Goal: Task Accomplishment & Management: Manage account settings

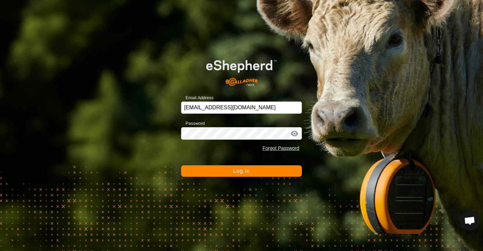
click at [235, 171] on span "Log In" at bounding box center [241, 171] width 17 height 6
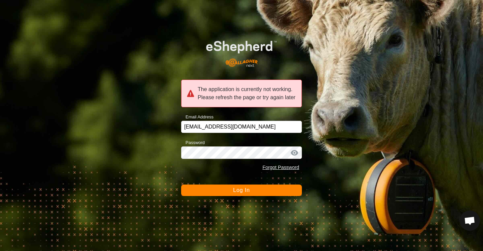
click at [188, 190] on button "Log In" at bounding box center [241, 190] width 121 height 11
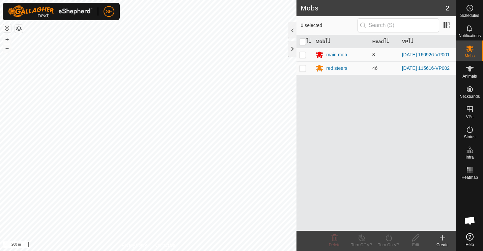
click at [303, 56] on p-checkbox at bounding box center [302, 54] width 7 height 5
checkbox input "true"
click at [470, 74] on span "Animals" at bounding box center [470, 76] width 15 height 4
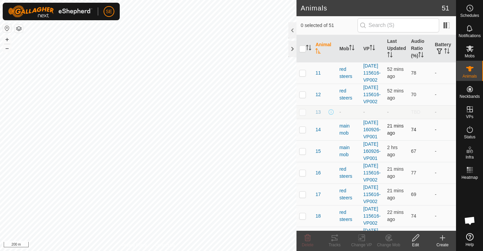
click at [303, 132] on p-checkbox at bounding box center [302, 129] width 7 height 5
checkbox input "true"
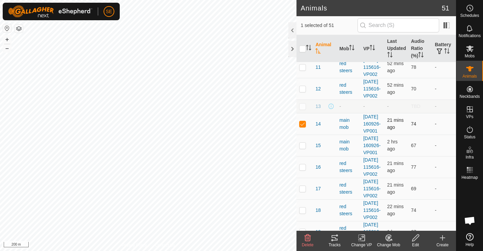
scroll to position [6, 0]
click at [302, 148] on p-checkbox at bounding box center [302, 144] width 7 height 5
checkbox input "true"
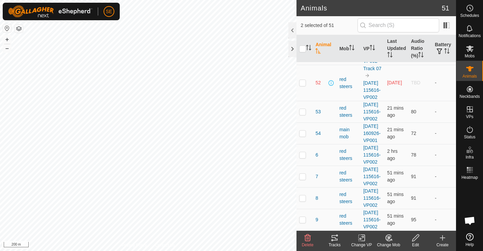
scroll to position [1236, 0]
click at [303, 136] on p-checkbox at bounding box center [302, 133] width 7 height 5
checkbox input "true"
click at [389, 239] on icon at bounding box center [389, 237] width 5 height 3
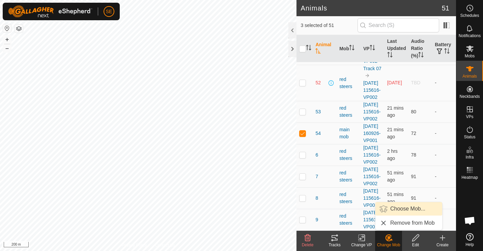
click at [402, 210] on link "Choose Mob..." at bounding box center [409, 209] width 67 height 14
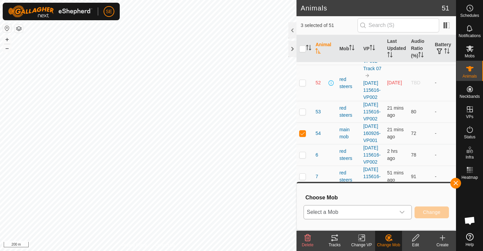
click at [402, 210] on icon "dropdown trigger" at bounding box center [402, 212] width 5 height 5
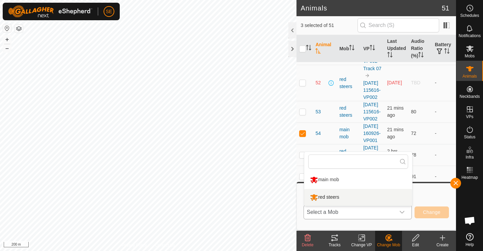
drag, startPoint x: 402, startPoint y: 210, endPoint x: 331, endPoint y: 198, distance: 73.0
click at [331, 205] on p-select "Select a Mob main mob red steers" at bounding box center [358, 212] width 108 height 14
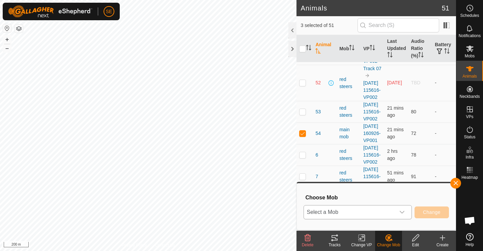
click at [403, 210] on icon "dropdown trigger" at bounding box center [402, 212] width 5 height 5
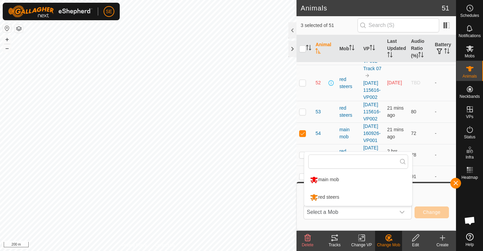
click at [329, 197] on li "red steers" at bounding box center [359, 197] width 108 height 17
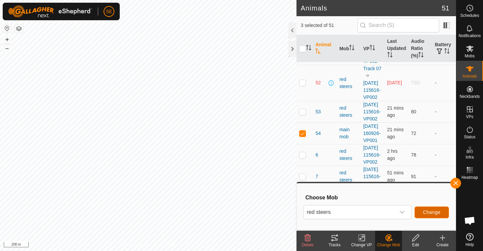
click at [425, 210] on span "Change" at bounding box center [432, 212] width 18 height 5
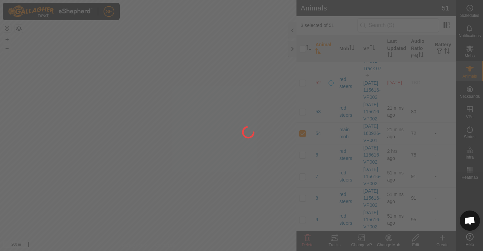
checkbox input "false"
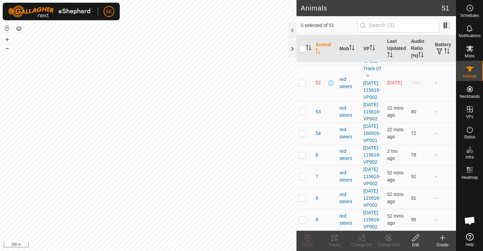
click at [301, 85] on p-checkbox at bounding box center [302, 82] width 7 height 5
checkbox input "false"
click at [440, 49] on button "button" at bounding box center [439, 51] width 9 height 7
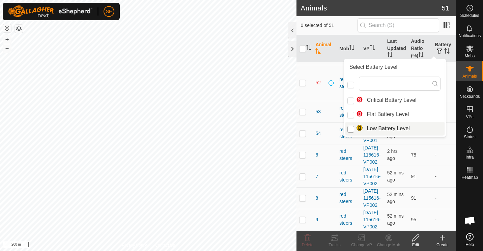
click at [350, 128] on input "Low Battery Level" at bounding box center [351, 129] width 7 height 7
checkbox input "true"
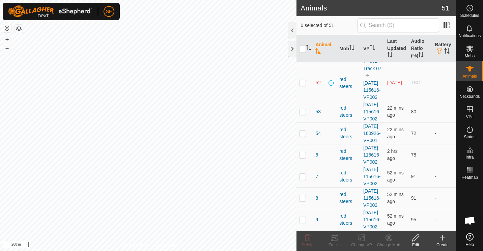
scroll to position [0, 0]
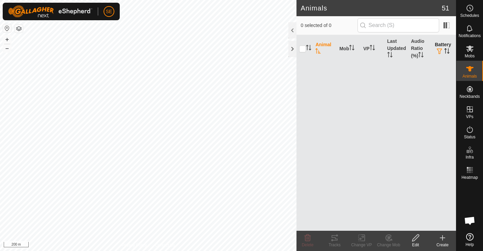
click at [448, 46] on th "Battery" at bounding box center [444, 48] width 24 height 27
click at [441, 49] on span "button" at bounding box center [439, 51] width 5 height 5
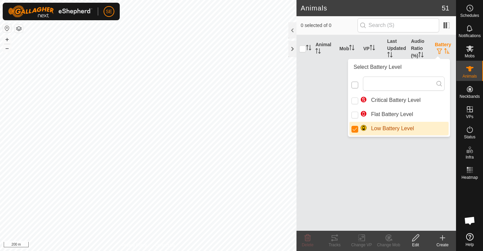
click at [356, 84] on input "checkbox" at bounding box center [355, 85] width 7 height 7
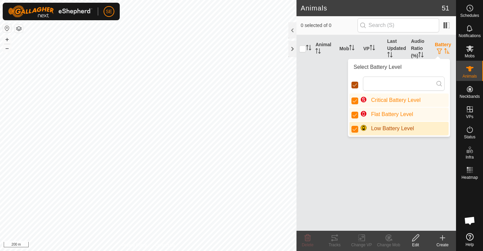
checkbox input "false"
checkbox input "true"
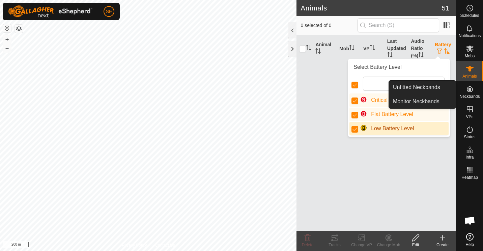
click at [467, 88] on icon at bounding box center [470, 89] width 8 height 8
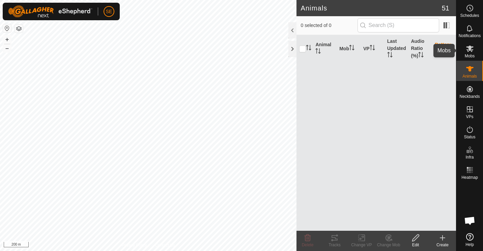
click at [472, 53] on es-mob-svg-icon at bounding box center [470, 48] width 12 height 11
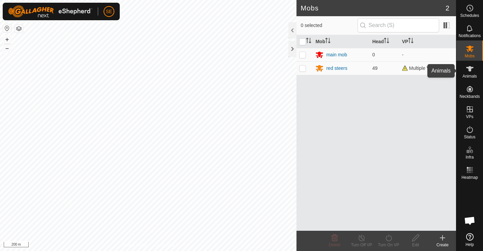
click at [473, 67] on icon at bounding box center [470, 69] width 8 height 8
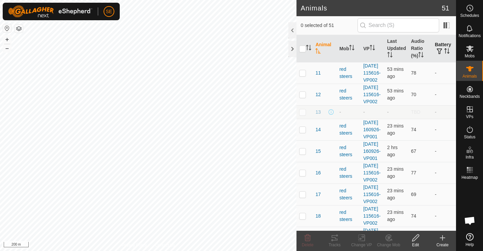
click at [445, 52] on icon "Activate to sort" at bounding box center [447, 50] width 5 height 5
click at [417, 51] on th "Audio Ratio (%)" at bounding box center [421, 48] width 24 height 27
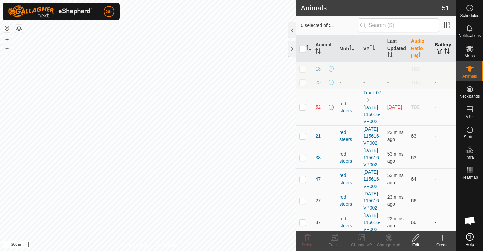
click at [417, 51] on th "Audio Ratio (%)" at bounding box center [421, 48] width 24 height 27
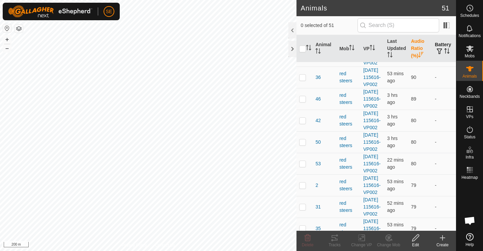
scroll to position [61, 0]
click at [302, 101] on p-checkbox at bounding box center [302, 98] width 7 height 5
checkbox input "true"
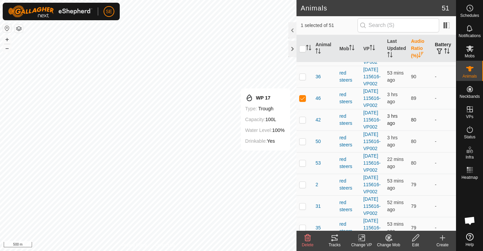
click at [302, 123] on p-checkbox at bounding box center [302, 119] width 7 height 5
checkbox input "true"
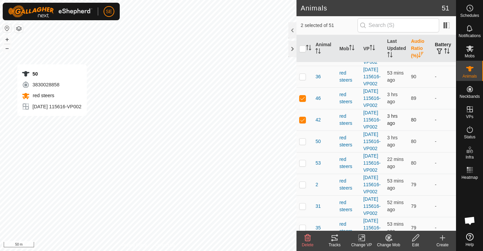
checkbox input "false"
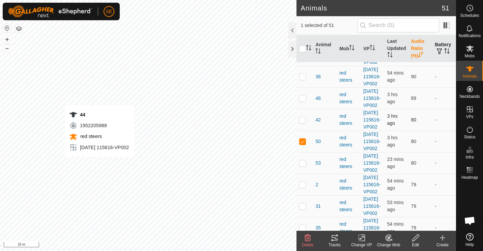
checkbox input "false"
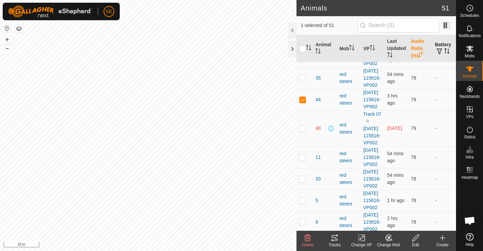
scroll to position [211, 0]
click at [302, 102] on p-checkbox at bounding box center [302, 99] width 7 height 5
checkbox input "false"
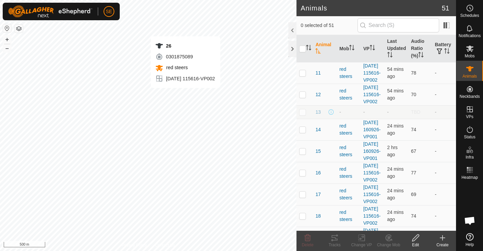
checkbox input "true"
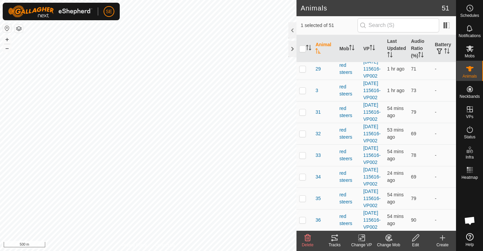
scroll to position [398, 0]
click at [389, 48] on th "Last Updated" at bounding box center [397, 48] width 24 height 27
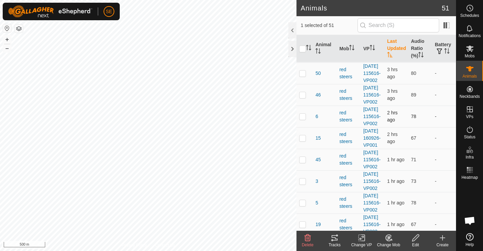
scroll to position [165, 0]
click at [304, 118] on p-checkbox at bounding box center [302, 115] width 7 height 5
checkbox input "false"
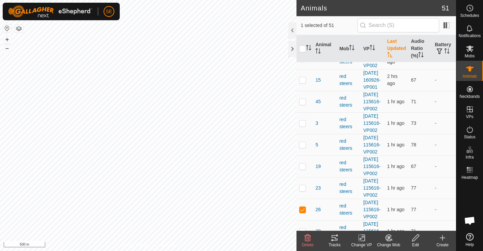
scroll to position [225, 0]
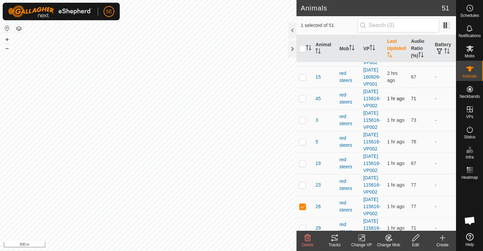
click at [301, 101] on p-checkbox at bounding box center [302, 98] width 7 height 5
checkbox input "false"
click at [303, 123] on p-checkbox at bounding box center [302, 119] width 7 height 5
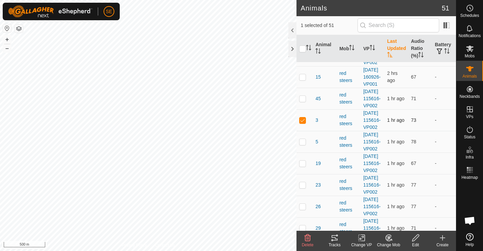
click at [303, 123] on p-checkbox at bounding box center [302, 119] width 7 height 5
checkbox input "false"
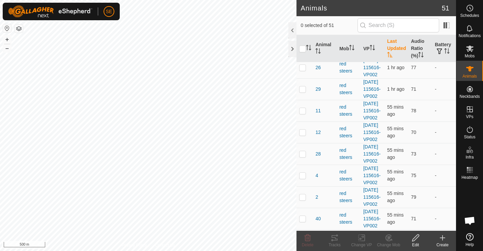
scroll to position [372, 0]
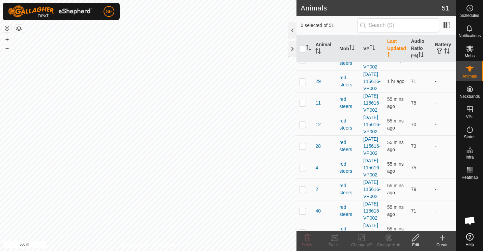
click at [303, 62] on p-checkbox at bounding box center [302, 59] width 7 height 5
checkbox input "false"
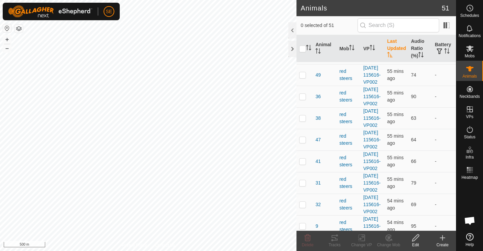
scroll to position [576, 0]
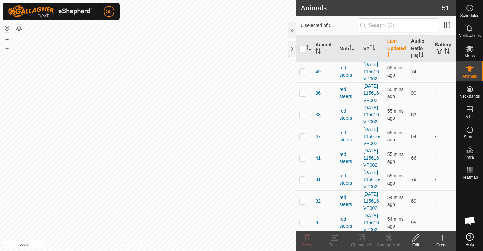
checkbox input "false"
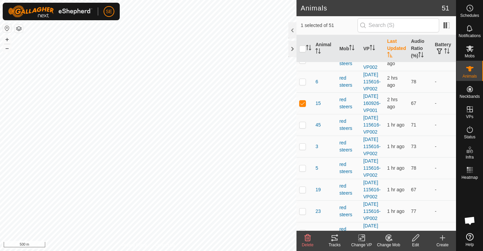
scroll to position [198, 0]
click at [303, 107] on p-checkbox at bounding box center [302, 103] width 7 height 5
checkbox input "false"
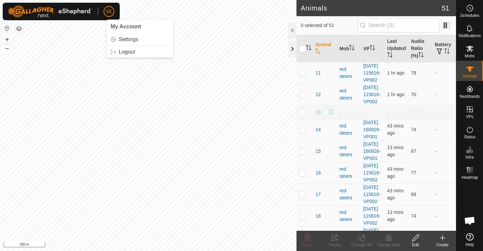
click at [294, 47] on div at bounding box center [293, 49] width 8 height 16
click at [392, 45] on th "Last Updated" at bounding box center [397, 48] width 24 height 27
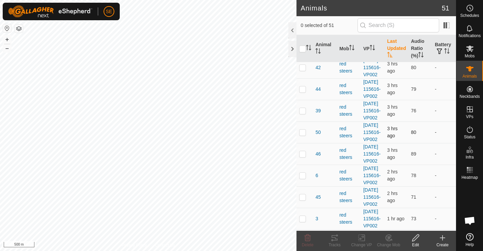
scroll to position [108, 0]
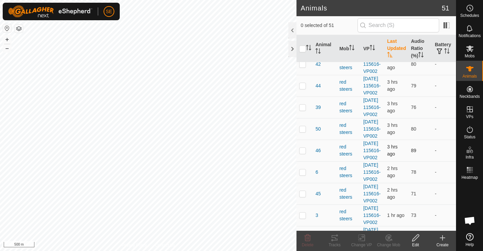
click at [305, 153] on p-checkbox at bounding box center [302, 150] width 7 height 5
checkbox input "false"
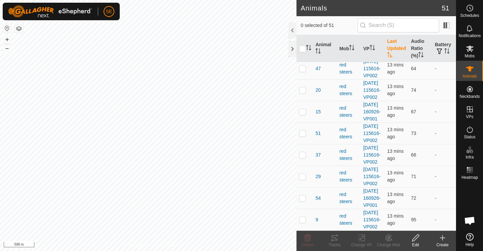
scroll to position [1293, 0]
click at [303, 217] on p-checkbox at bounding box center [302, 219] width 7 height 5
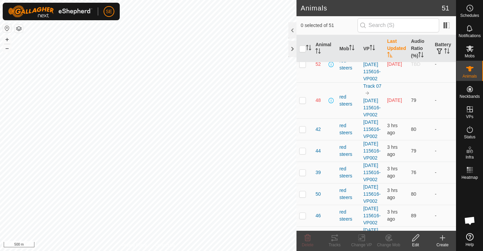
scroll to position [45, 0]
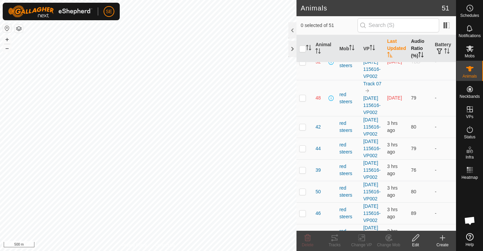
click at [419, 52] on icon "Activate to sort" at bounding box center [421, 54] width 5 height 5
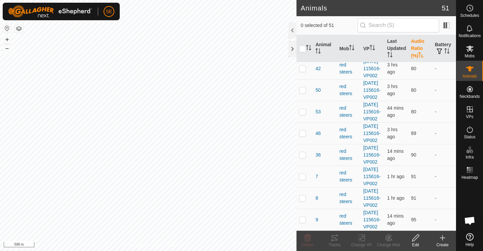
scroll to position [1293, 0]
click at [304, 219] on p-checkbox at bounding box center [302, 219] width 7 height 5
checkbox input "false"
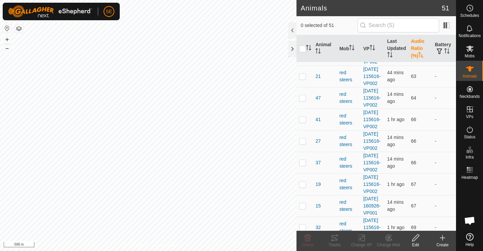
scroll to position [0, 0]
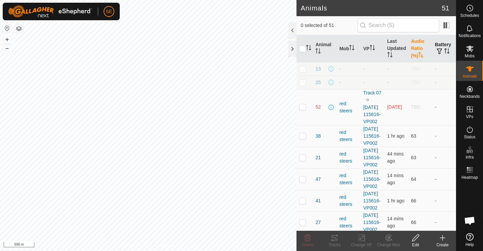
click at [439, 51] on button "button" at bounding box center [439, 51] width 9 height 7
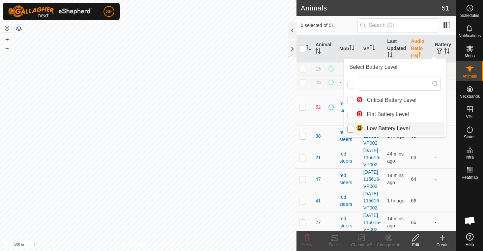
click at [350, 129] on input "Low Battery Level" at bounding box center [351, 129] width 7 height 7
checkbox input "true"
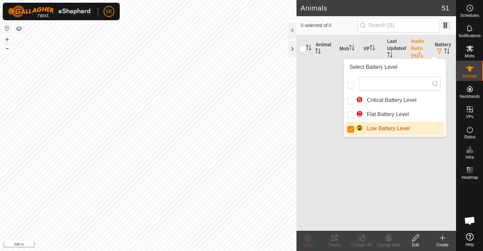
click at [332, 146] on div "Animal Mob VP Last Updated Audio Ratio (%) Battery" at bounding box center [377, 133] width 160 height 196
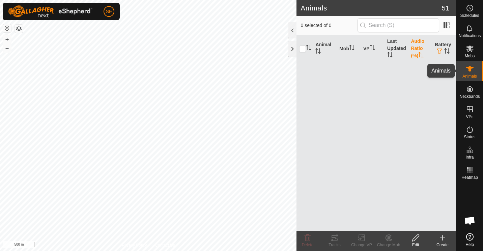
click at [471, 71] on icon at bounding box center [470, 69] width 8 height 8
click at [441, 46] on th "Battery" at bounding box center [444, 48] width 24 height 27
click at [444, 50] on button "button" at bounding box center [439, 51] width 9 height 7
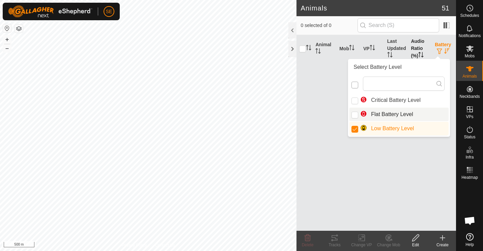
click at [353, 84] on input "checkbox" at bounding box center [355, 85] width 7 height 7
checkbox input "false"
checkbox input "true"
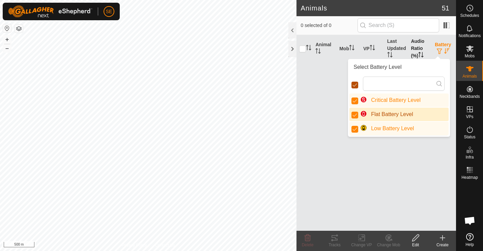
scroll to position [4, 3]
click at [353, 84] on input "checkbox" at bounding box center [355, 85] width 7 height 7
checkbox input "false"
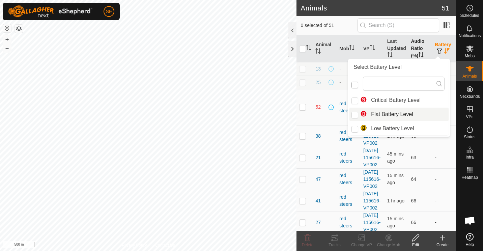
click at [353, 84] on input "checkbox" at bounding box center [355, 85] width 7 height 7
checkbox input "false"
checkbox input "true"
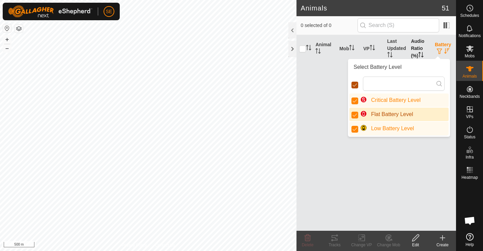
click at [353, 85] on input "checkbox" at bounding box center [355, 85] width 7 height 7
checkbox input "false"
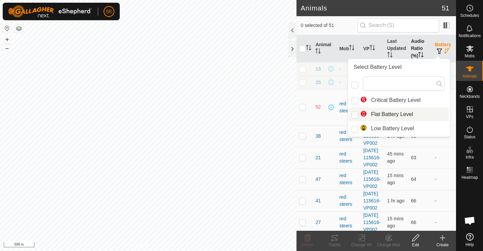
click at [318, 119] on td "52" at bounding box center [325, 107] width 24 height 36
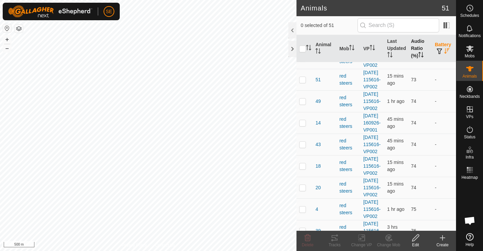
scroll to position [0, 0]
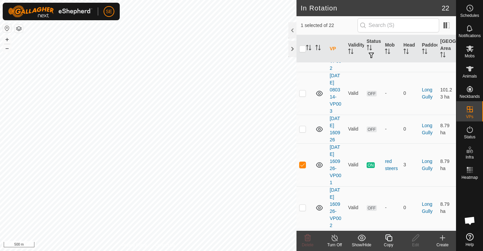
scroll to position [120, 0]
click at [302, 162] on p-checkbox at bounding box center [302, 163] width 7 height 5
checkbox input "false"
click at [320, 164] on icon at bounding box center [319, 163] width 7 height 5
click at [319, 206] on icon at bounding box center [319, 206] width 7 height 5
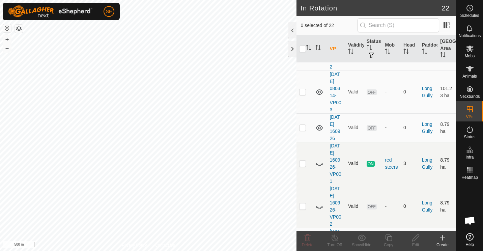
click at [319, 206] on icon at bounding box center [320, 207] width 8 height 8
click at [319, 206] on icon at bounding box center [319, 206] width 7 height 5
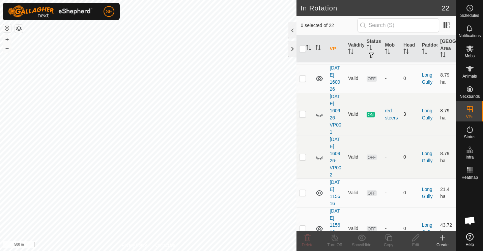
scroll to position [169, 0]
click at [304, 193] on p-checkbox at bounding box center [302, 192] width 7 height 5
click at [303, 191] on p-checkbox at bounding box center [302, 192] width 7 height 5
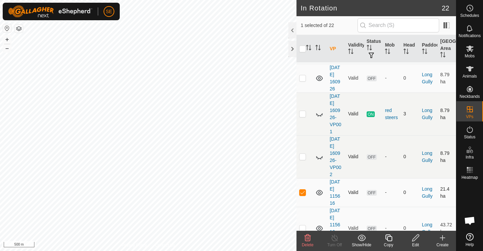
checkbox input "false"
click at [320, 193] on icon at bounding box center [320, 193] width 8 height 8
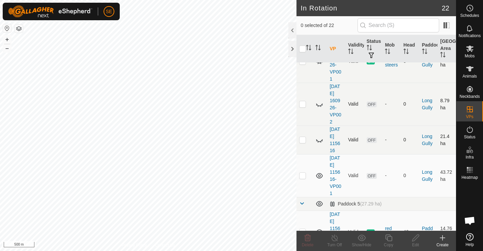
scroll to position [222, 0]
click at [305, 174] on p-checkbox at bounding box center [302, 175] width 7 height 5
checkbox input "false"
click at [320, 174] on icon at bounding box center [320, 176] width 8 height 8
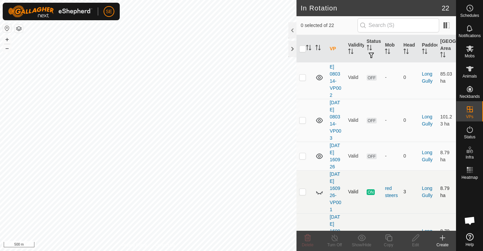
scroll to position [91, 0]
click at [303, 159] on p-checkbox at bounding box center [302, 156] width 7 height 5
checkbox input "false"
click at [318, 156] on icon at bounding box center [319, 156] width 7 height 5
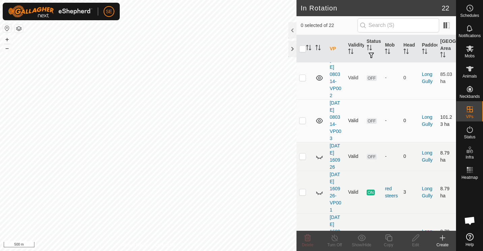
click at [302, 121] on p-checkbox at bounding box center [302, 120] width 7 height 5
click at [304, 121] on p-checkbox at bounding box center [302, 120] width 7 height 5
checkbox input "false"
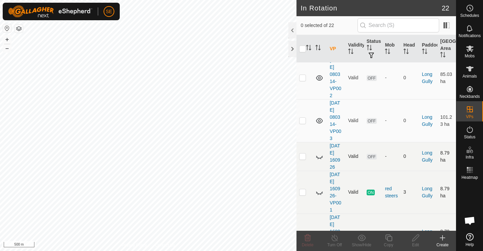
click at [303, 192] on p-checkbox at bounding box center [302, 191] width 7 height 5
checkbox input "false"
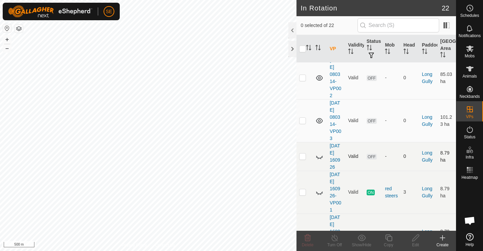
click at [318, 192] on icon at bounding box center [320, 192] width 8 height 8
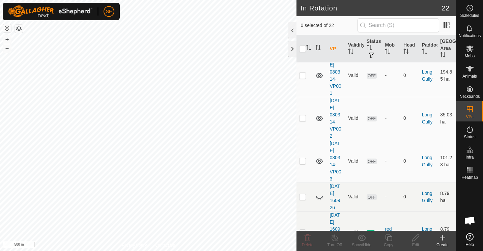
scroll to position [50, 0]
click at [305, 162] on p-checkbox at bounding box center [302, 161] width 7 height 5
checkbox input "false"
click at [320, 160] on icon at bounding box center [319, 161] width 7 height 5
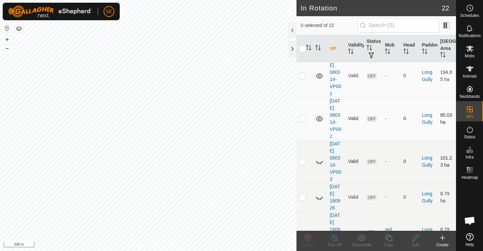
click at [304, 119] on p-checkbox at bounding box center [302, 118] width 7 height 5
click at [303, 119] on p-checkbox at bounding box center [302, 118] width 7 height 5
checkbox input "false"
click at [318, 119] on icon at bounding box center [320, 119] width 8 height 8
click at [302, 77] on p-checkbox at bounding box center [302, 75] width 7 height 5
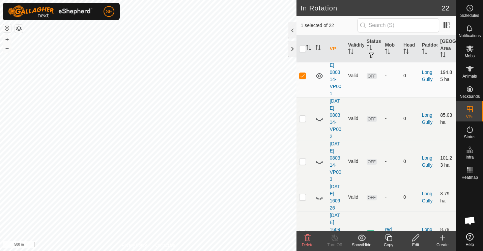
click at [302, 77] on p-checkbox at bounding box center [302, 75] width 7 height 5
checkbox input "false"
click at [321, 75] on icon at bounding box center [319, 75] width 7 height 5
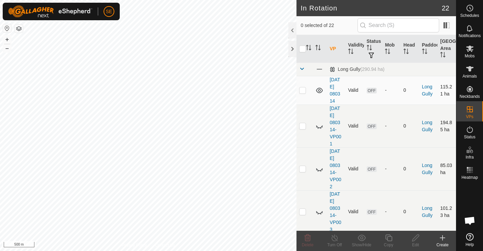
click at [303, 89] on p-checkbox at bounding box center [302, 89] width 7 height 5
checkbox input "false"
click at [319, 90] on icon at bounding box center [319, 90] width 7 height 5
